Goal: Task Accomplishment & Management: Use online tool/utility

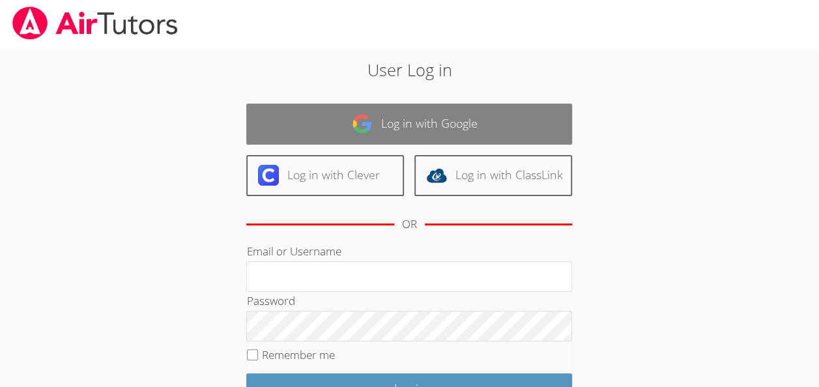
click at [246, 125] on link "Log in with Google" at bounding box center [409, 124] width 326 height 41
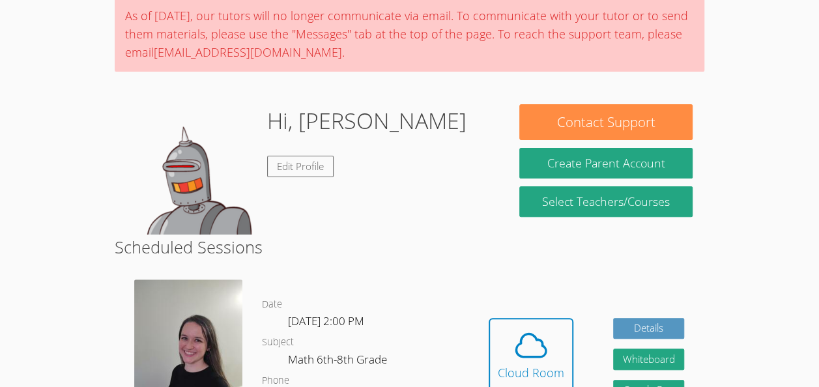
scroll to position [109, 0]
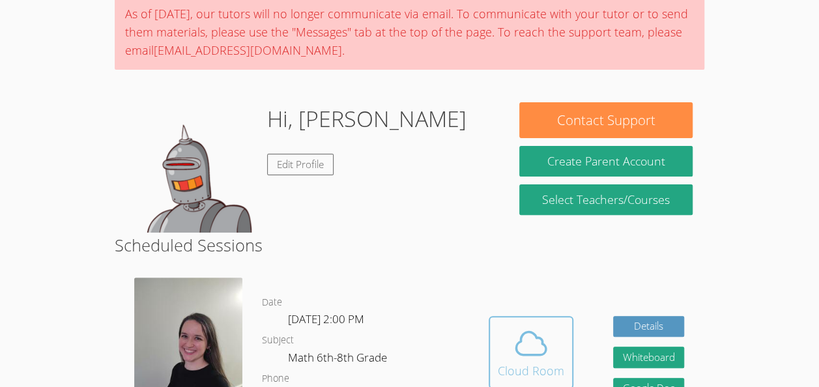
click at [506, 326] on span at bounding box center [531, 343] width 66 height 36
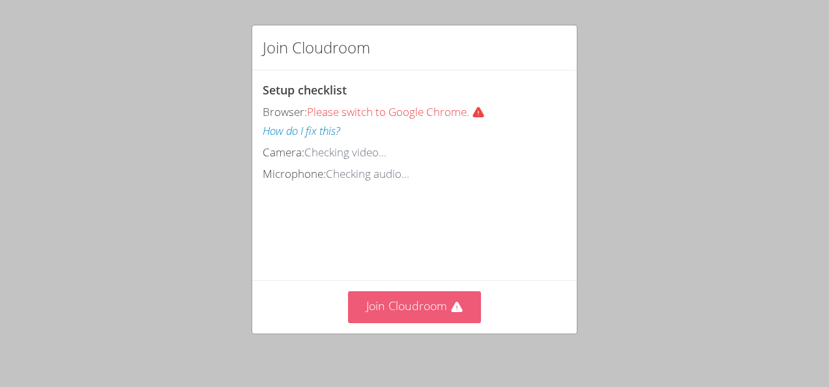
click at [420, 306] on button "Join Cloudroom" at bounding box center [415, 307] width 134 height 32
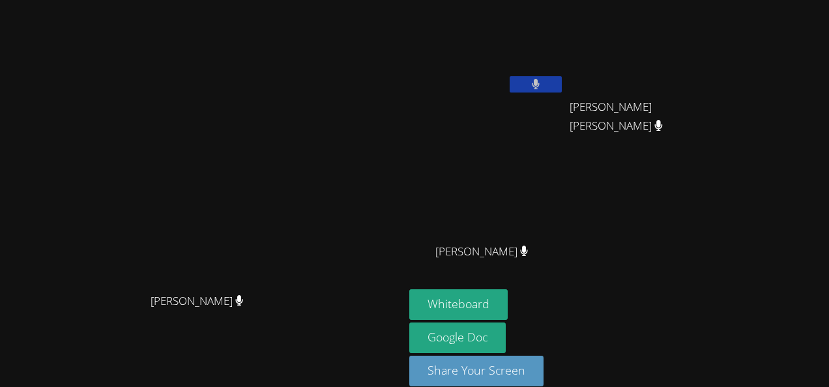
click at [564, 278] on div "Erwin Tavarez Pena" at bounding box center [486, 263] width 155 height 52
click at [508, 304] on button "Whiteboard" at bounding box center [458, 304] width 98 height 31
click at [564, 75] on video at bounding box center [486, 48] width 155 height 87
click at [542, 87] on icon at bounding box center [536, 84] width 14 height 11
